Goal: Book appointment/travel/reservation

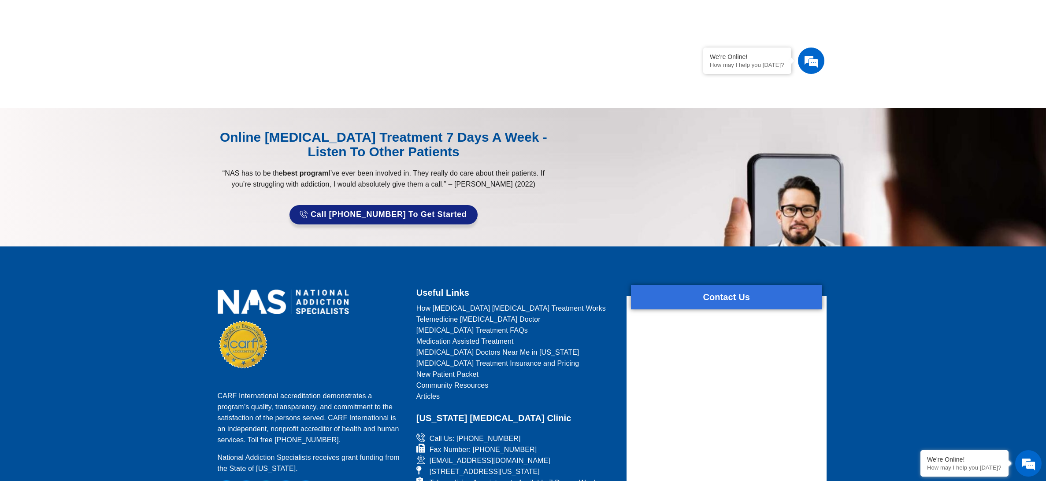
scroll to position [457, 0]
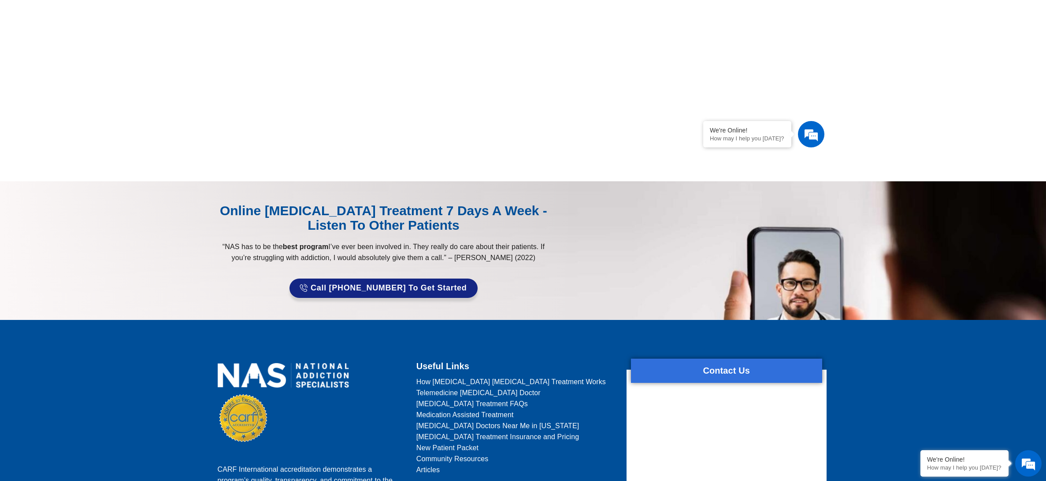
scroll to position [381, 0]
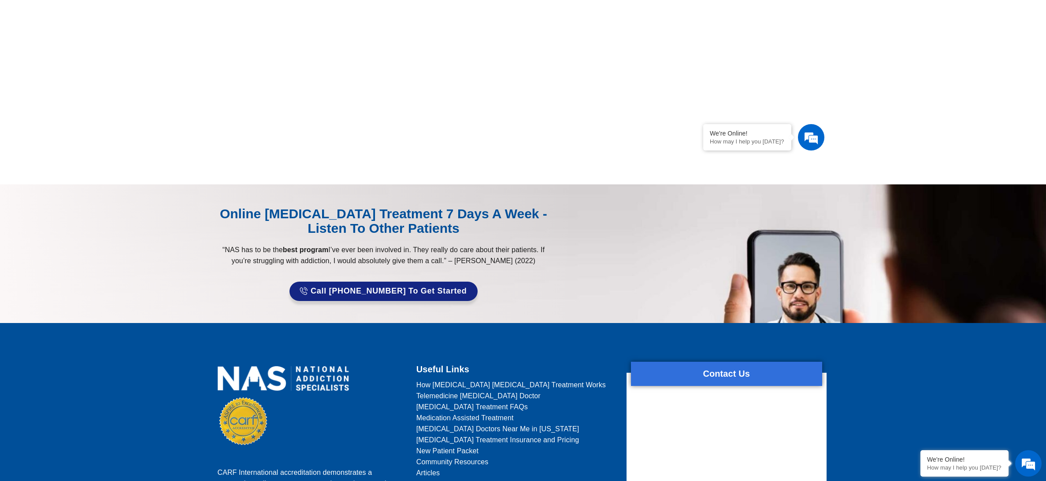
drag, startPoint x: 870, startPoint y: 36, endPoint x: 881, endPoint y: 149, distance: 113.4
drag, startPoint x: 872, startPoint y: 117, endPoint x: 858, endPoint y: 262, distance: 145.6
click at [522, 241] on body "Skip to content Start online telemedicine suboxone treatment for opioid addicti…" at bounding box center [523, 291] width 1046 height 1345
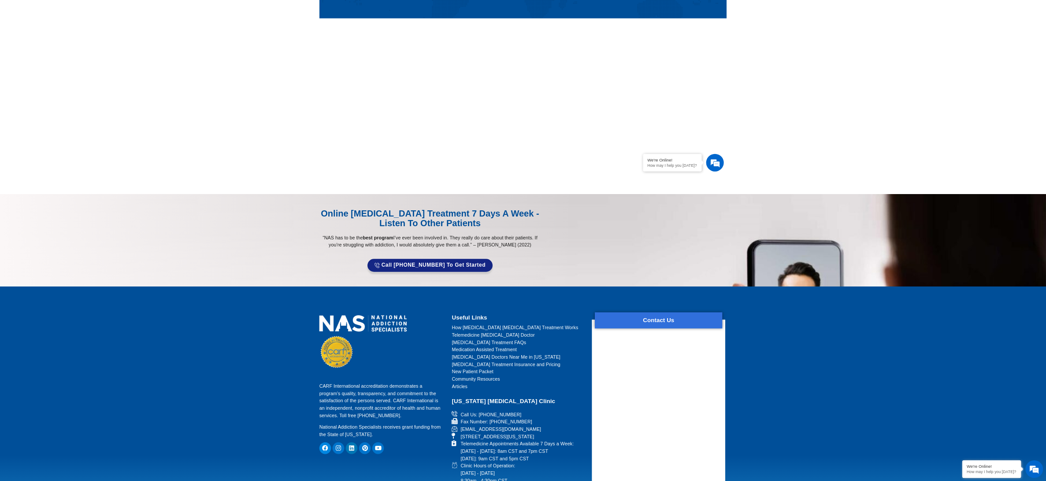
scroll to position [274, 0]
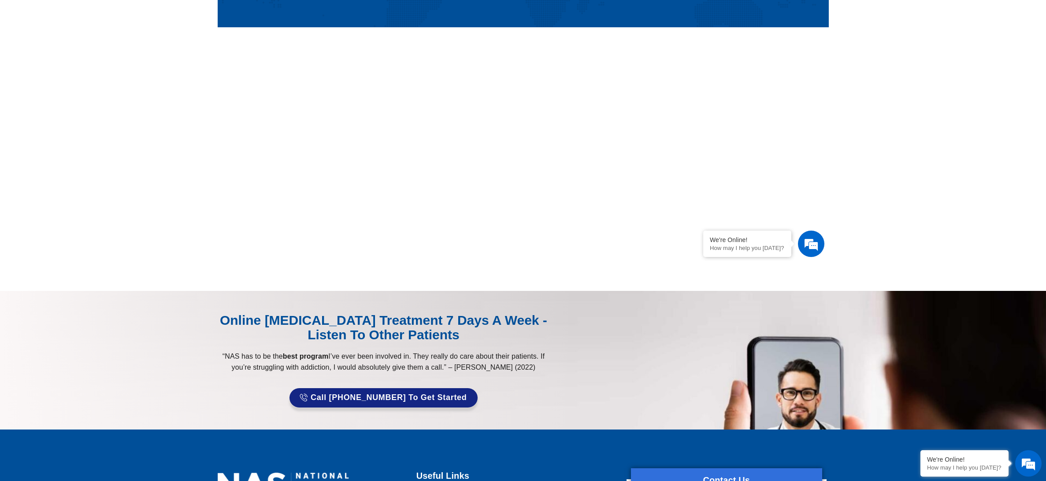
click at [522, 133] on section at bounding box center [523, 44] width 1046 height 493
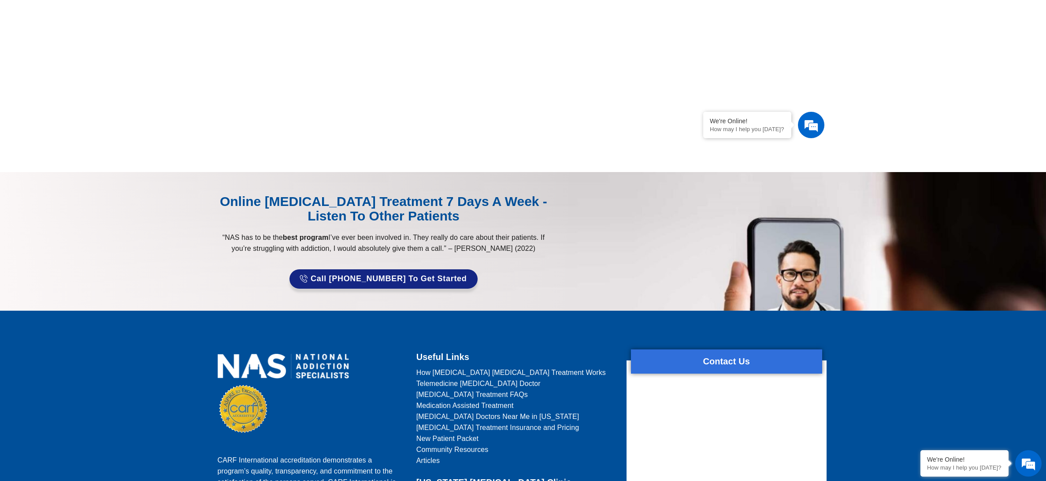
scroll to position [389, 0]
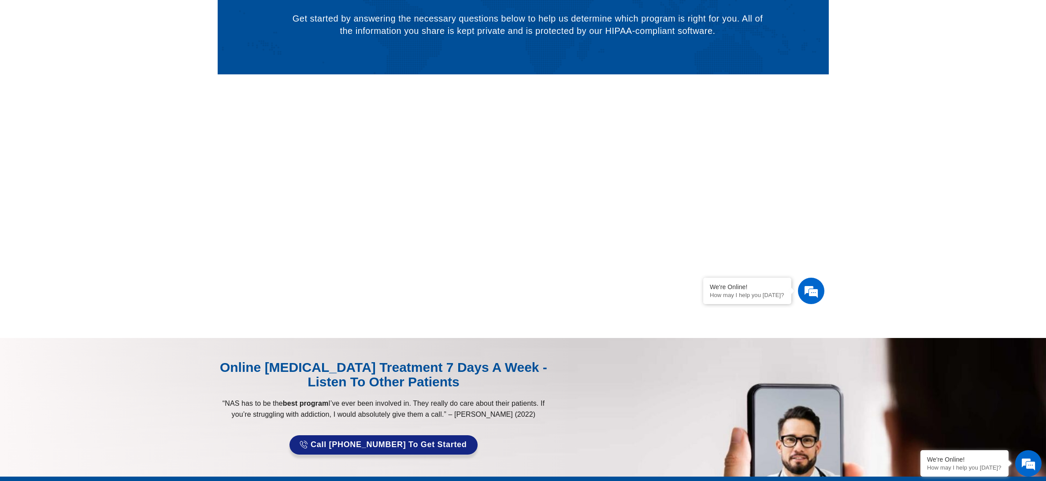
scroll to position [160, 0]
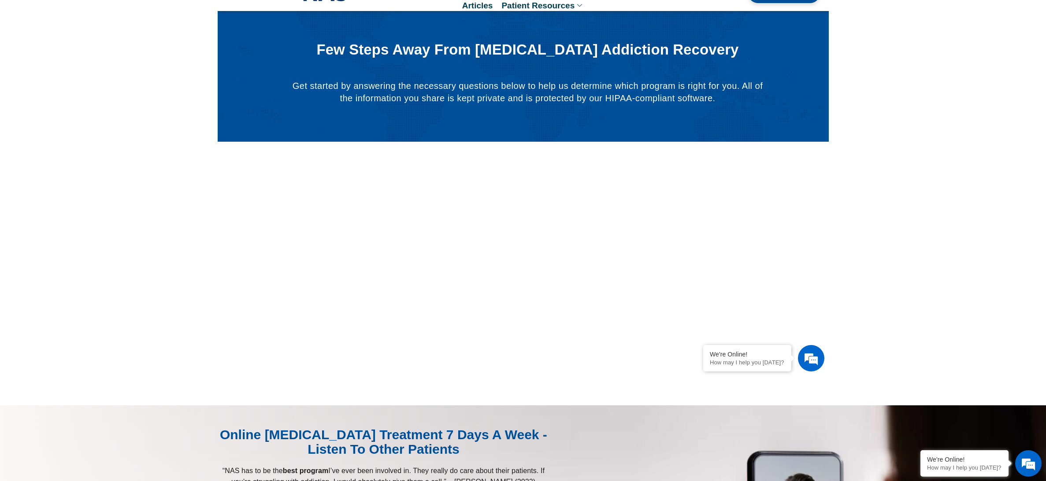
click at [522, 196] on section at bounding box center [523, 158] width 1046 height 493
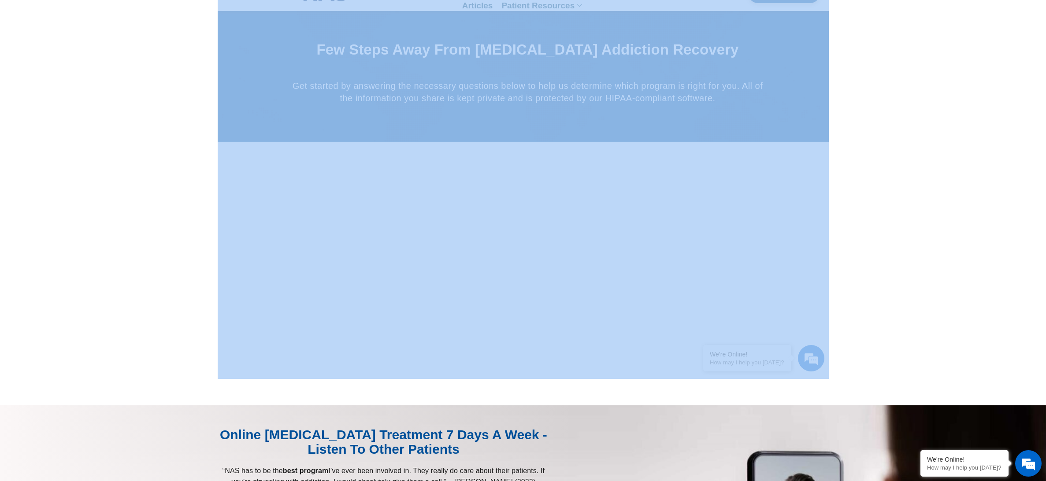
click at [522, 196] on section at bounding box center [523, 158] width 1046 height 493
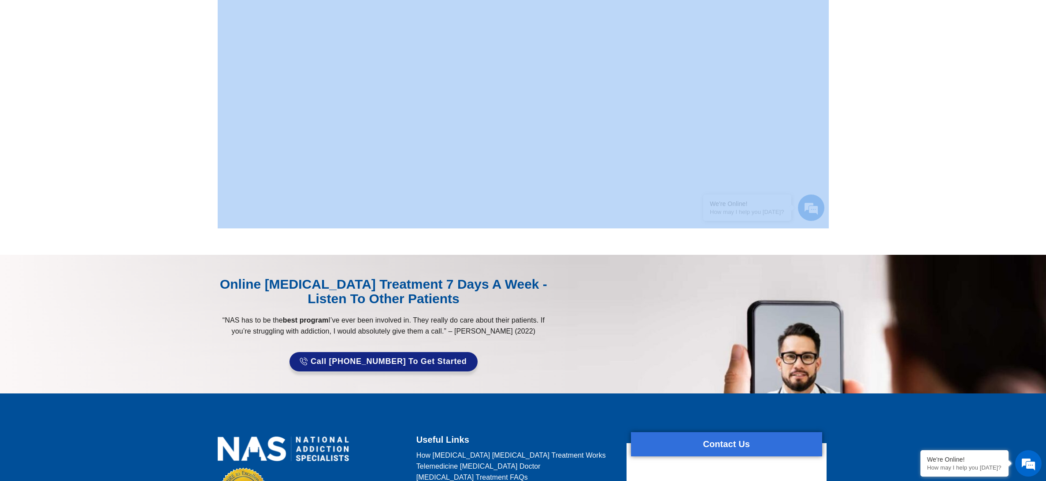
scroll to position [316, 0]
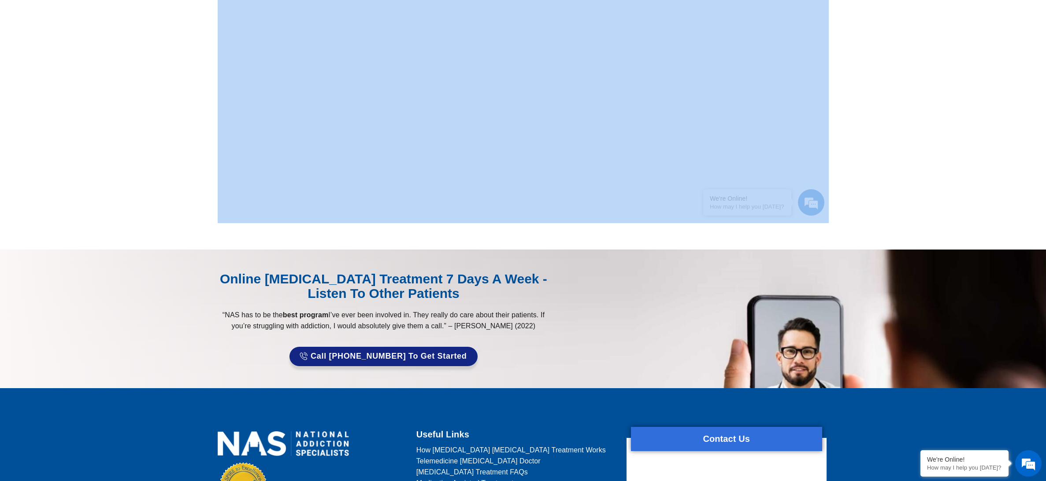
click at [522, 129] on section at bounding box center [523, 2] width 1046 height 493
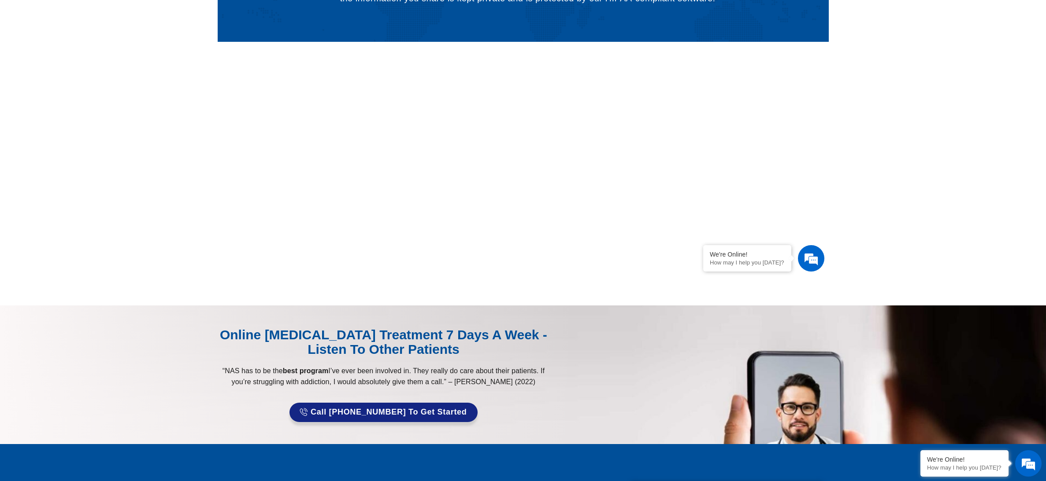
scroll to position [348, 0]
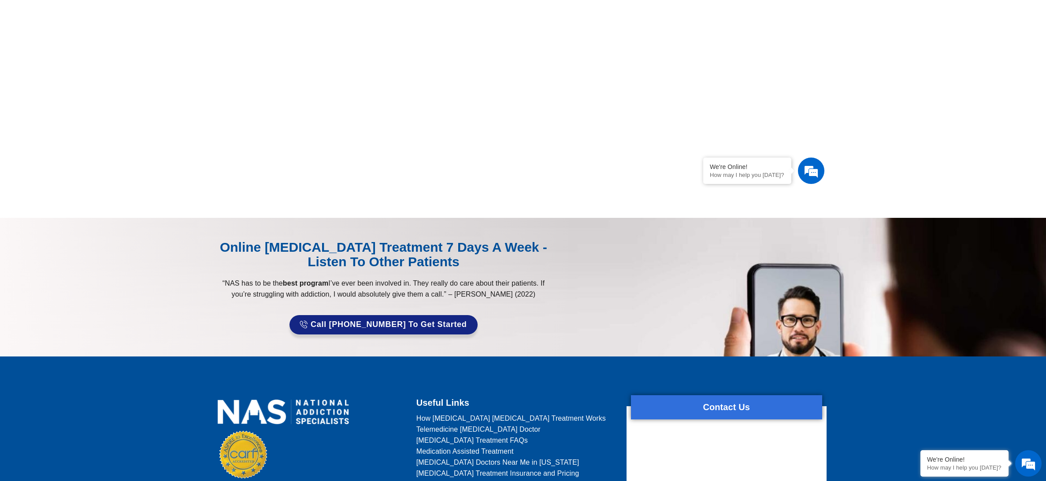
click at [522, 241] on div at bounding box center [693, 287] width 278 height 94
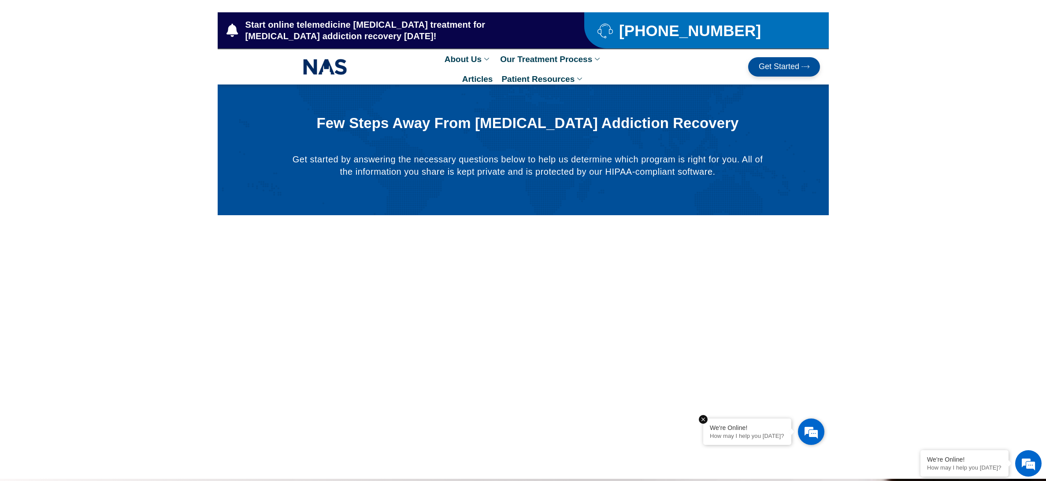
scroll to position [90, 0]
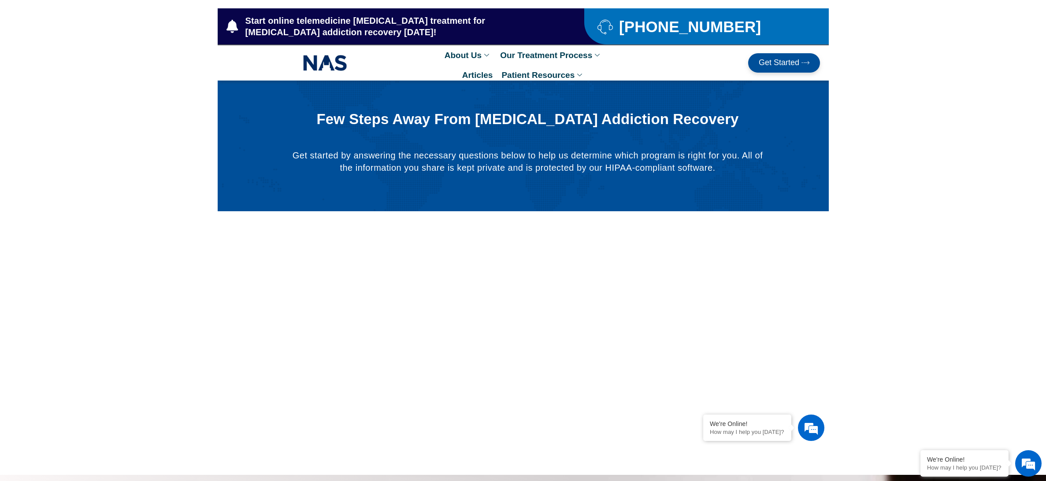
click at [522, 61] on icon at bounding box center [805, 63] width 8 height 8
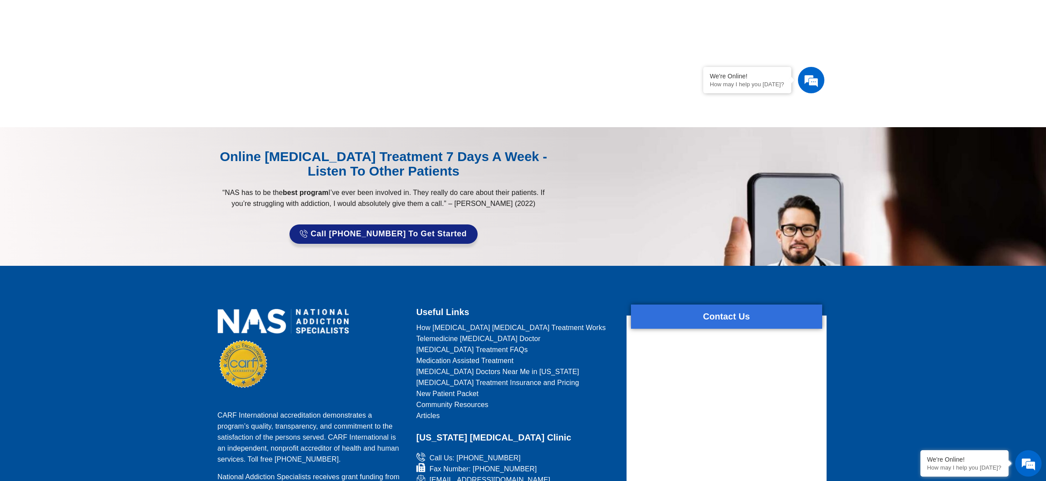
scroll to position [443, 0]
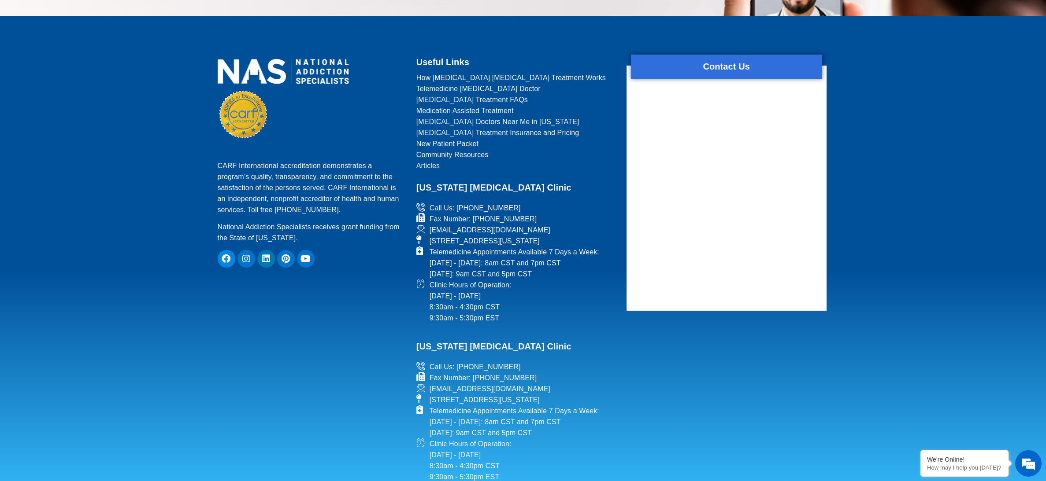
scroll to position [134, 0]
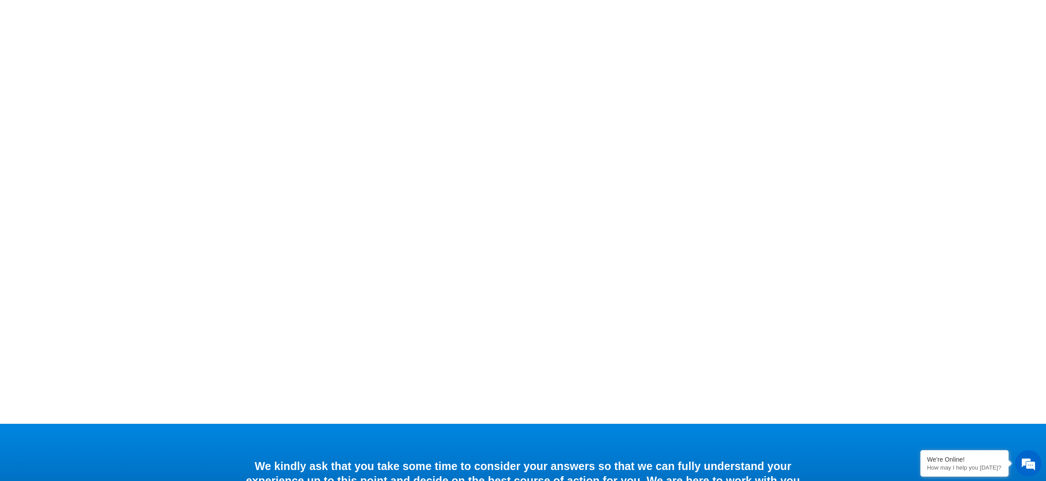
scroll to position [271, 0]
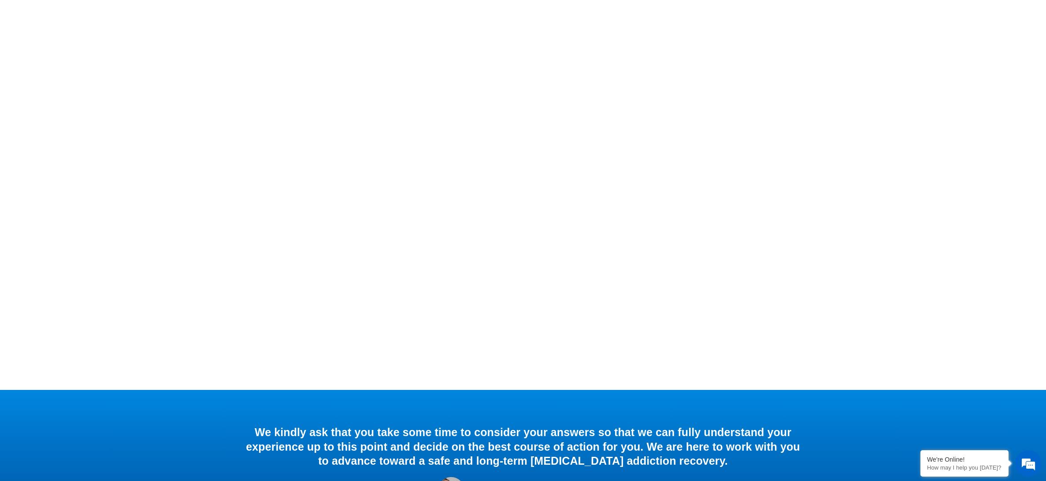
scroll to position [902, 0]
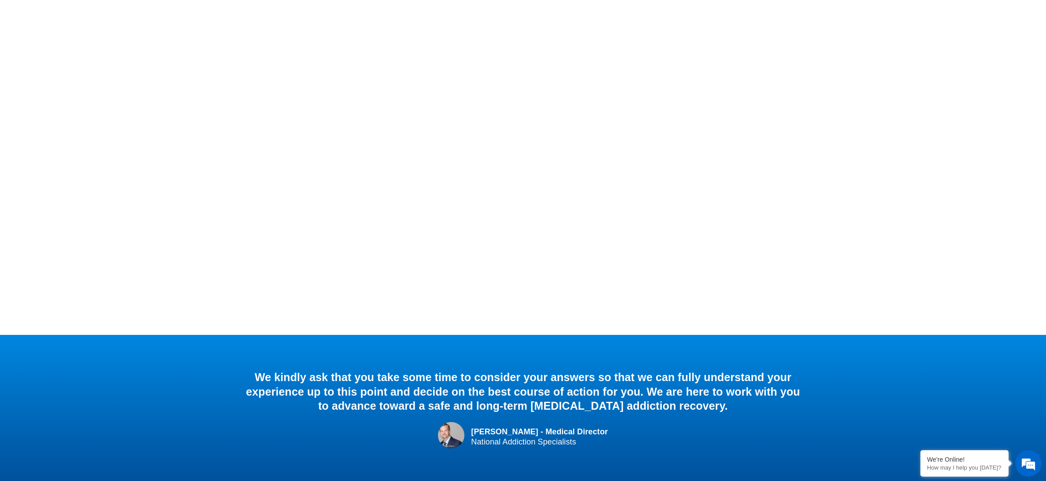
scroll to position [229, 0]
